Goal: Information Seeking & Learning: Learn about a topic

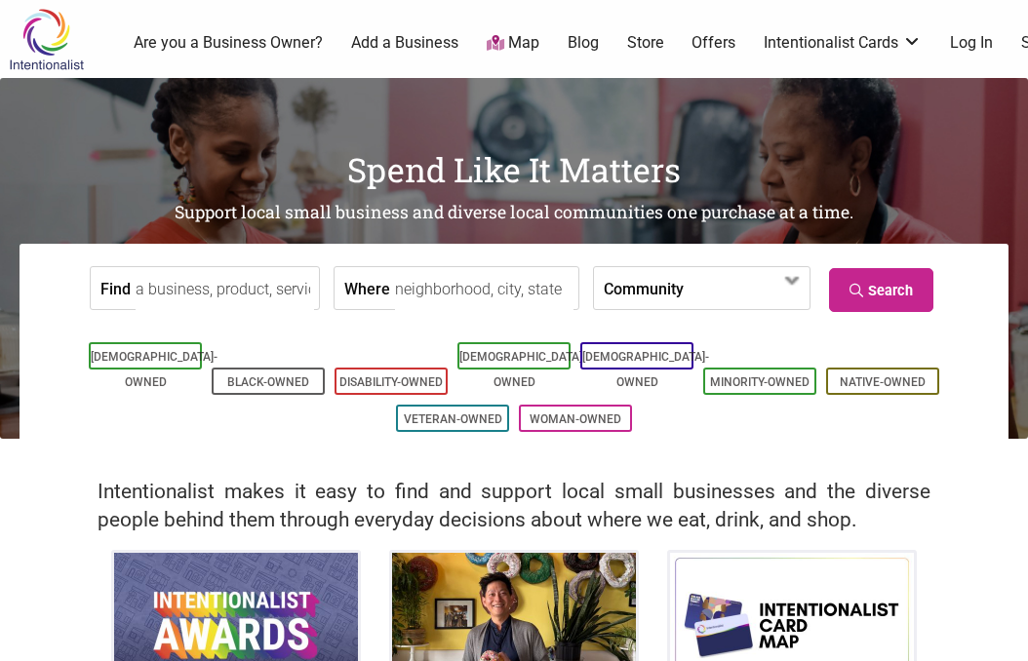
click at [971, 42] on link "Log In" at bounding box center [971, 42] width 43 height 21
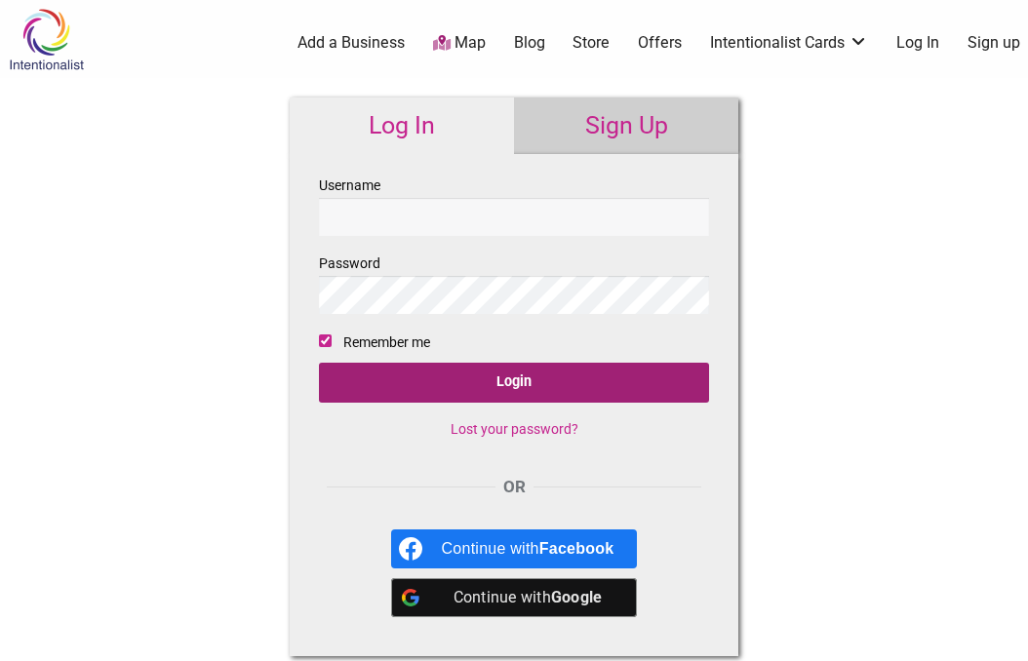
type input "OliviaL13"
click at [568, 389] on input "Login" at bounding box center [514, 383] width 390 height 40
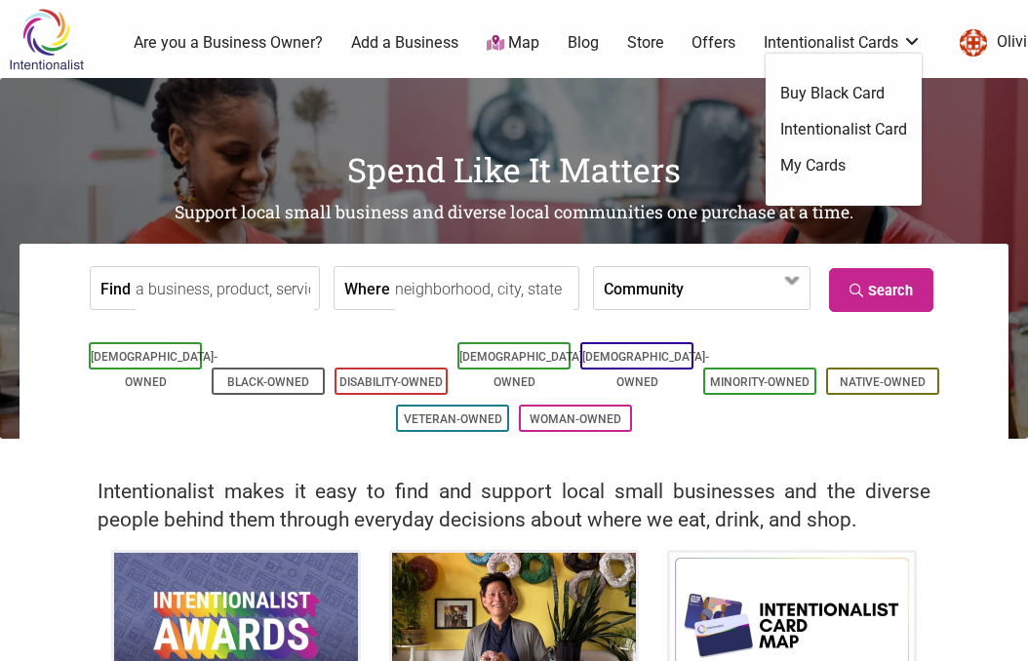
click at [881, 46] on link "Intentionalist Cards" at bounding box center [843, 42] width 158 height 21
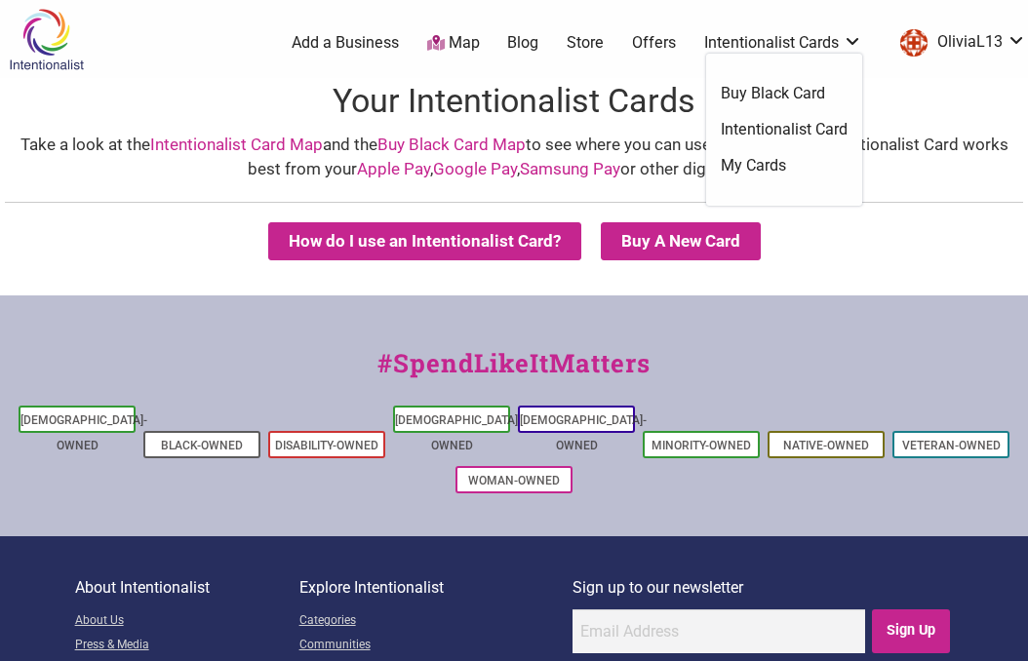
click at [771, 166] on link "My Cards" at bounding box center [784, 165] width 127 height 21
click at [319, 47] on link "Add a Business" at bounding box center [345, 42] width 107 height 21
click at [44, 34] on img at bounding box center [46, 39] width 93 height 63
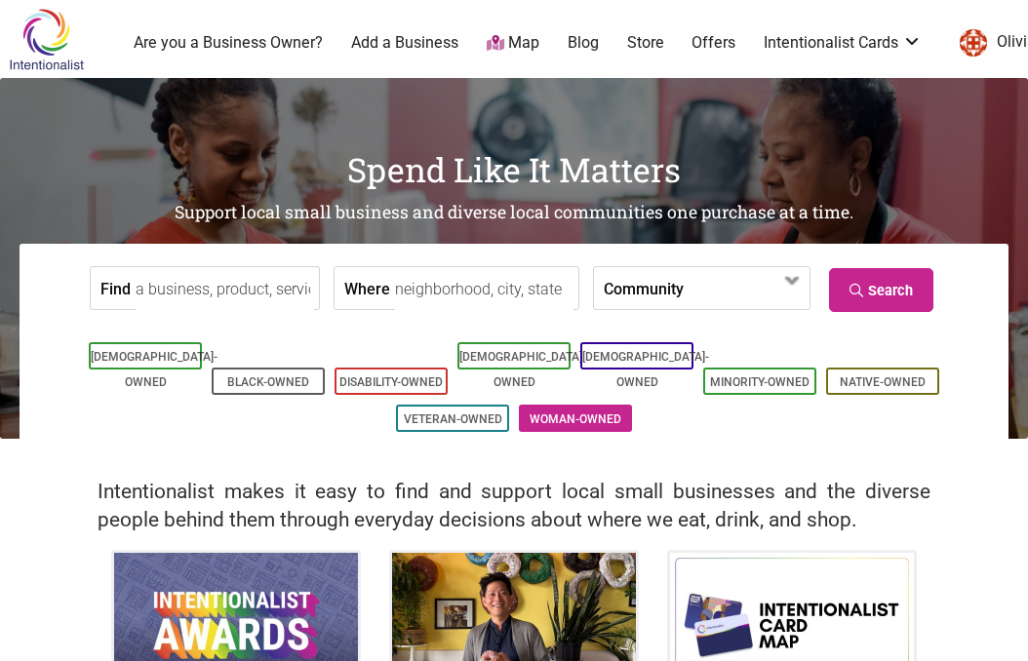
click at [564, 413] on link "Woman-Owned" at bounding box center [576, 420] width 92 height 14
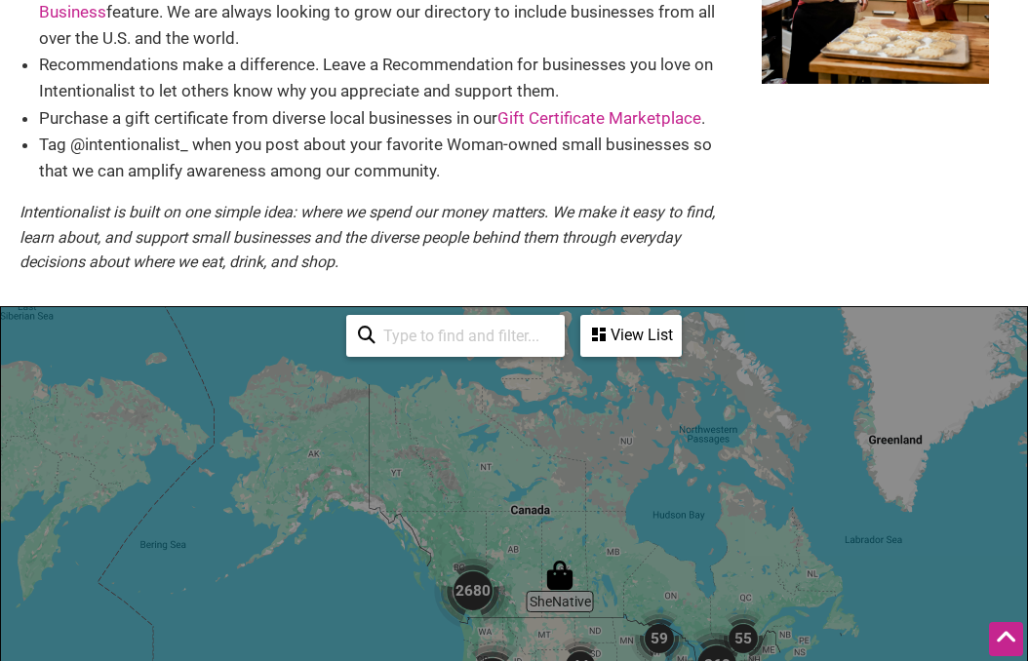
scroll to position [370, 0]
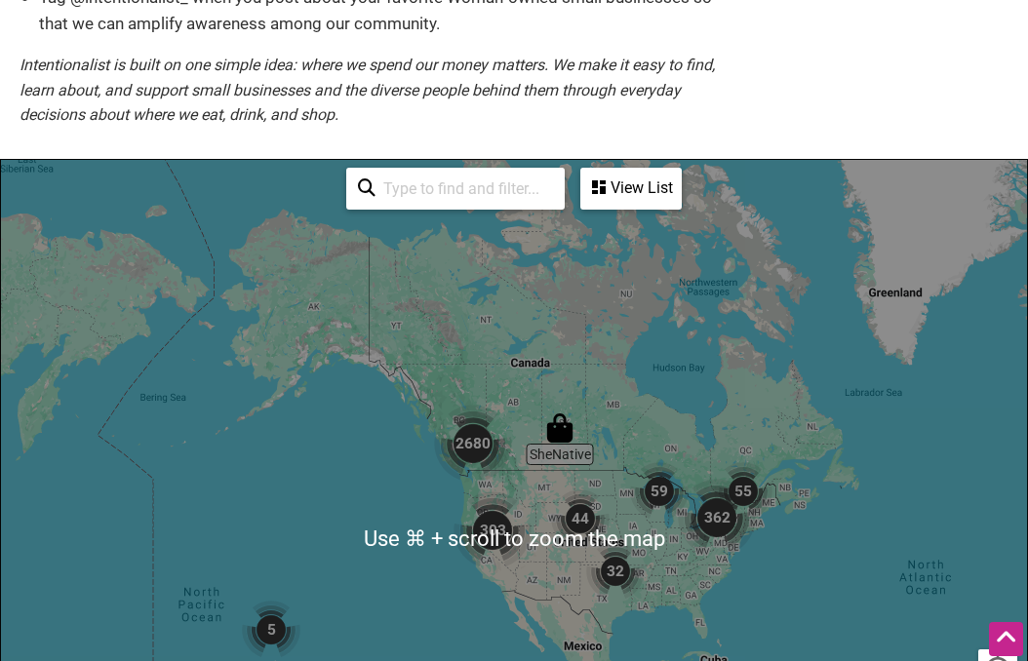
click at [510, 184] on input "search" at bounding box center [464, 189] width 178 height 38
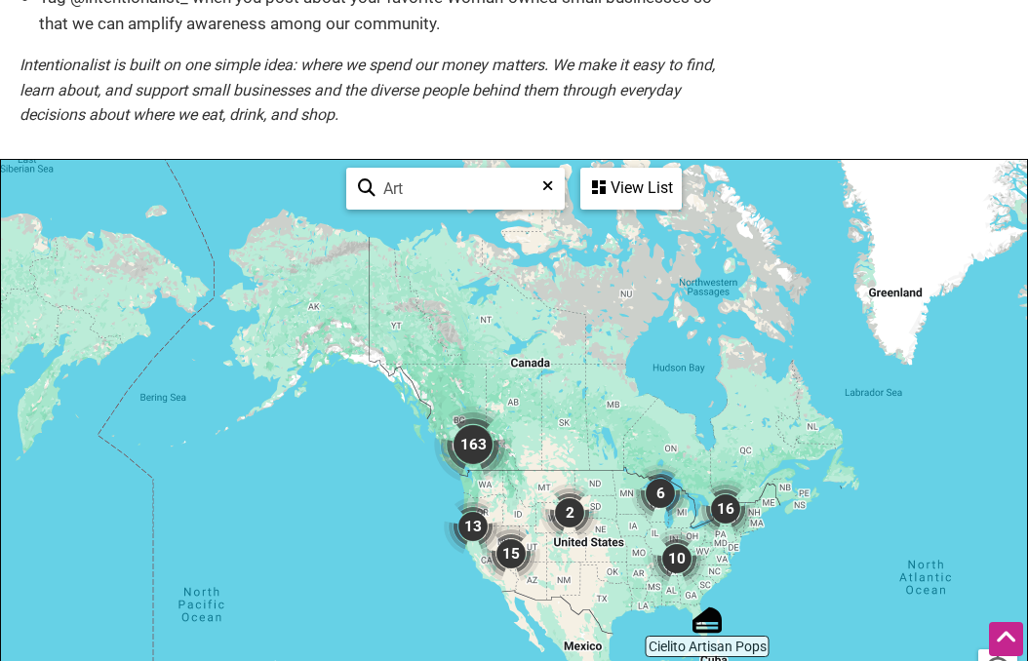
type input "Art"
click at [644, 194] on div "View List" at bounding box center [631, 188] width 98 height 37
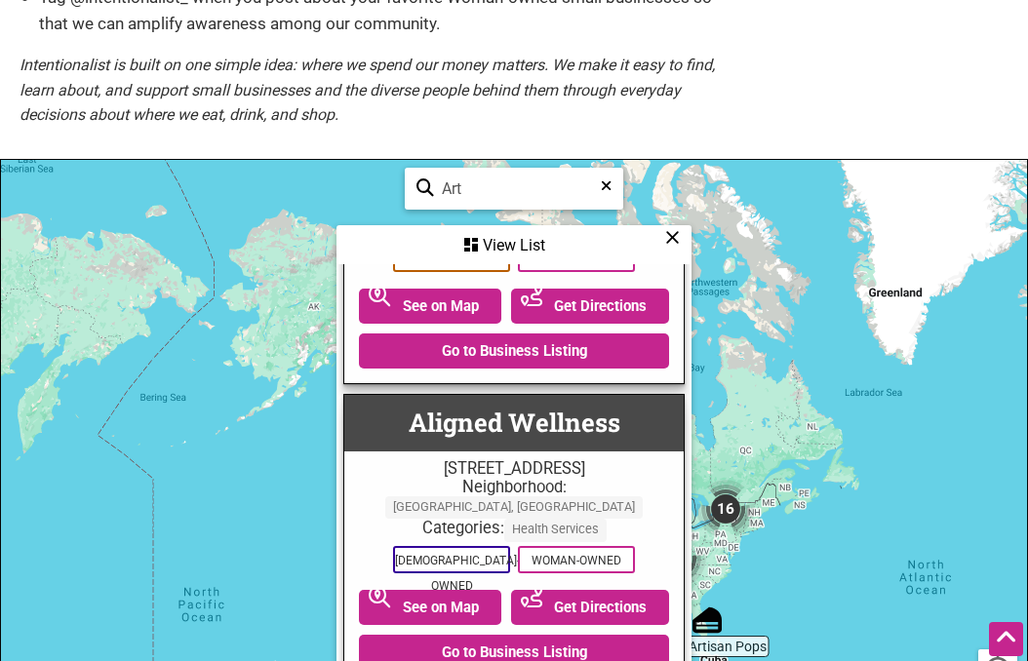
scroll to position [0, 0]
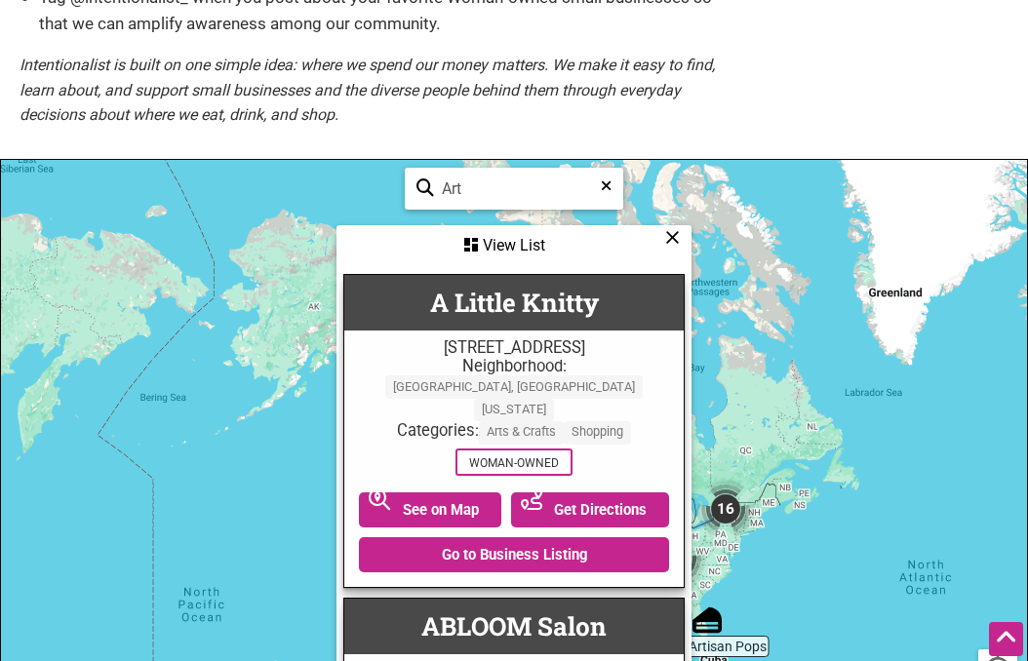
click at [611, 190] on div "Art See All" at bounding box center [514, 189] width 218 height 42
click at [607, 183] on icon at bounding box center [606, 192] width 11 height 29
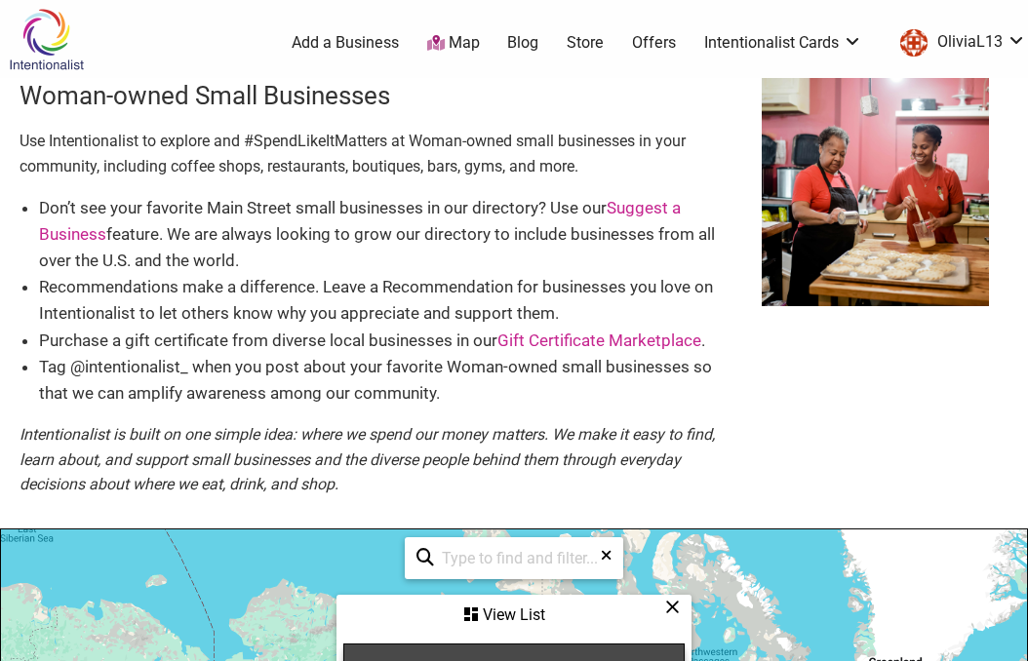
click at [59, 22] on img at bounding box center [46, 39] width 93 height 63
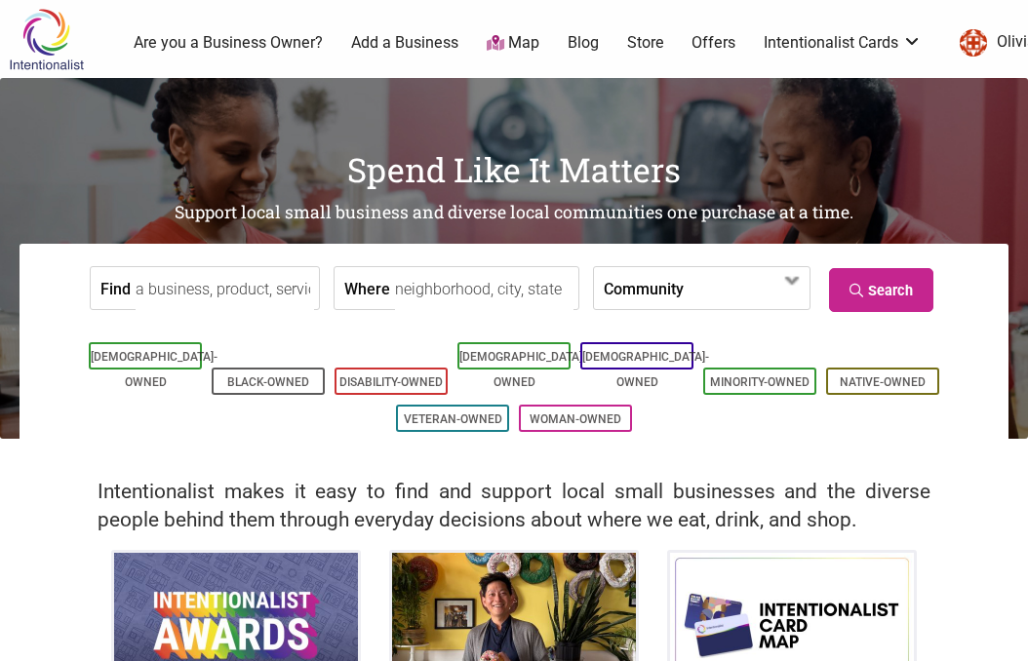
click at [396, 291] on input "Where" at bounding box center [484, 289] width 178 height 44
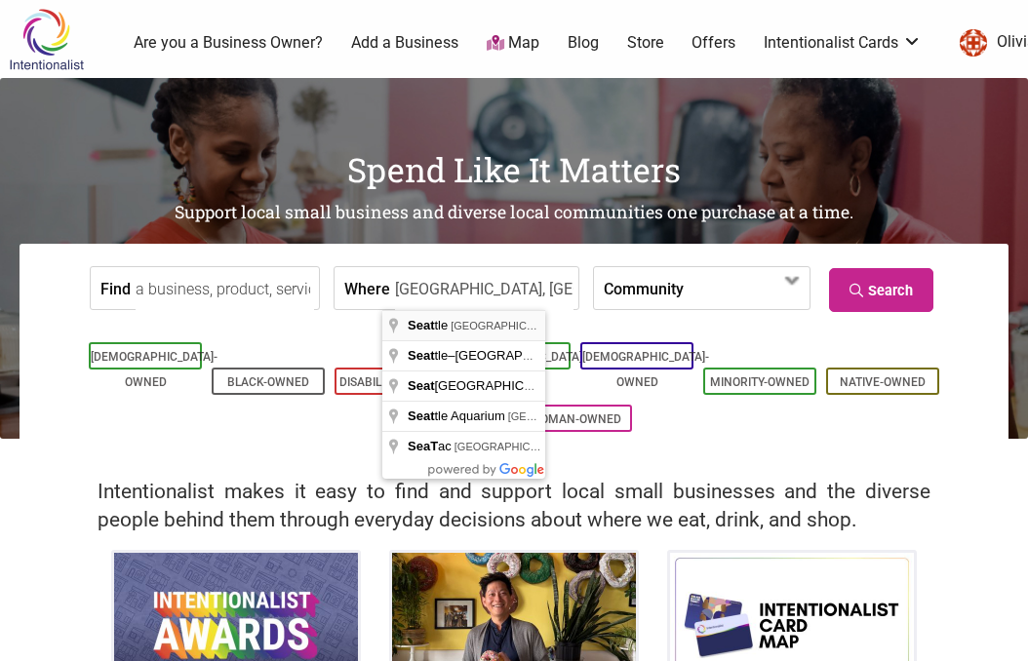
type input "Seattle, WA, USA"
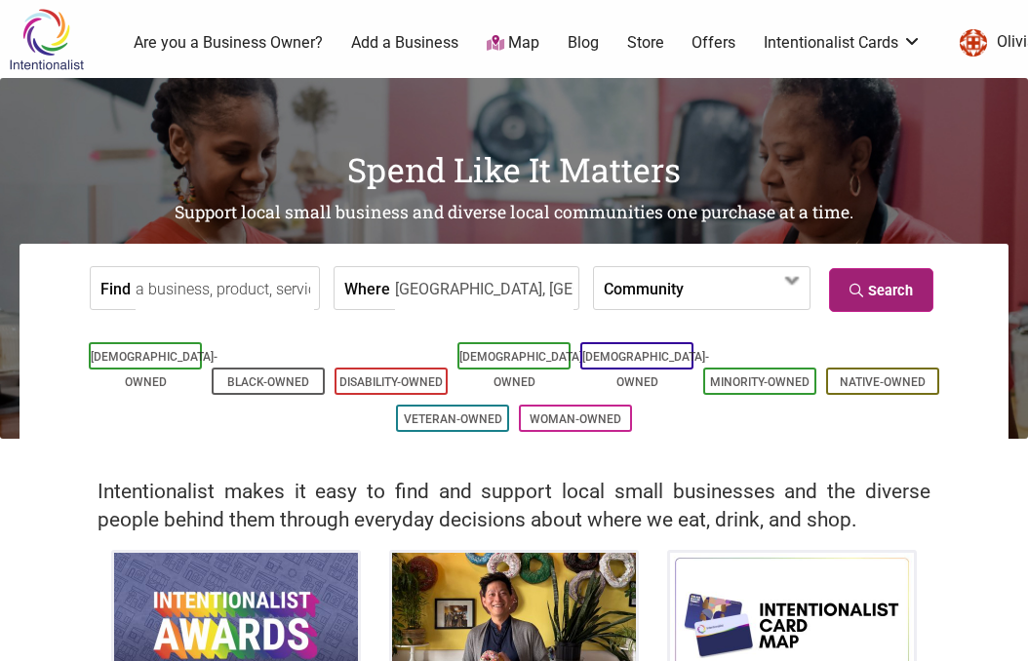
click at [859, 296] on icon at bounding box center [858, 291] width 19 height 14
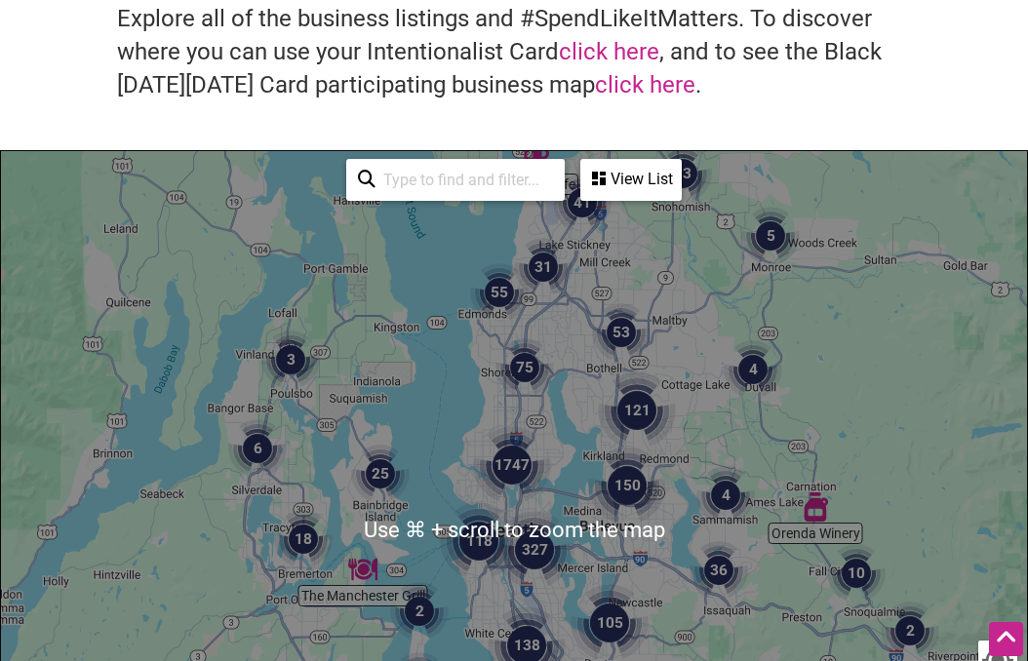
scroll to position [806, 0]
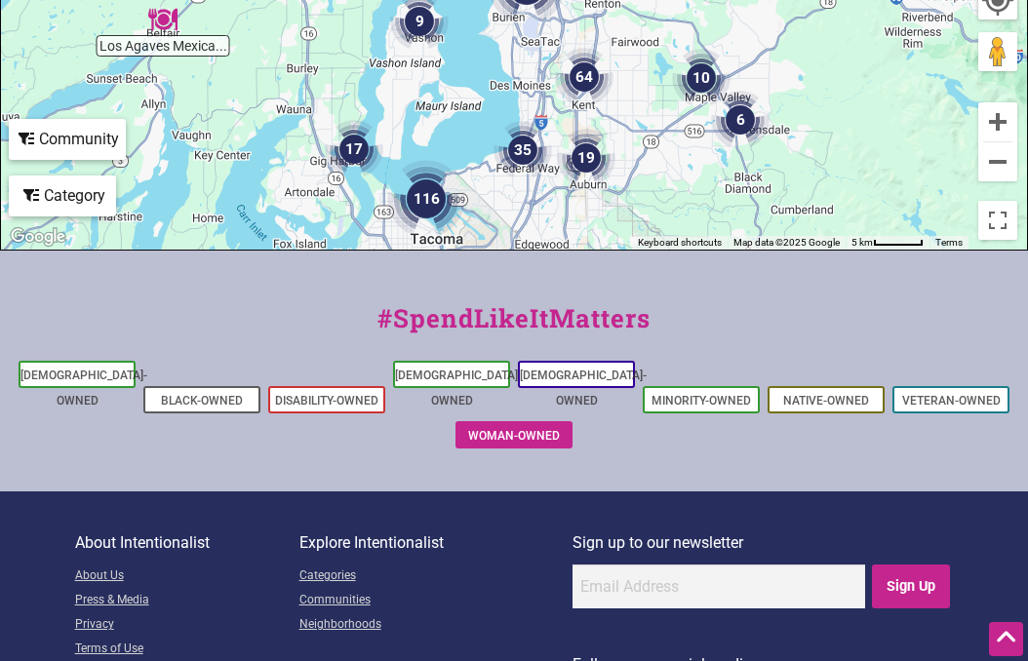
click at [522, 429] on link "Woman-Owned" at bounding box center [514, 436] width 92 height 14
